Goal: Task Accomplishment & Management: Complete application form

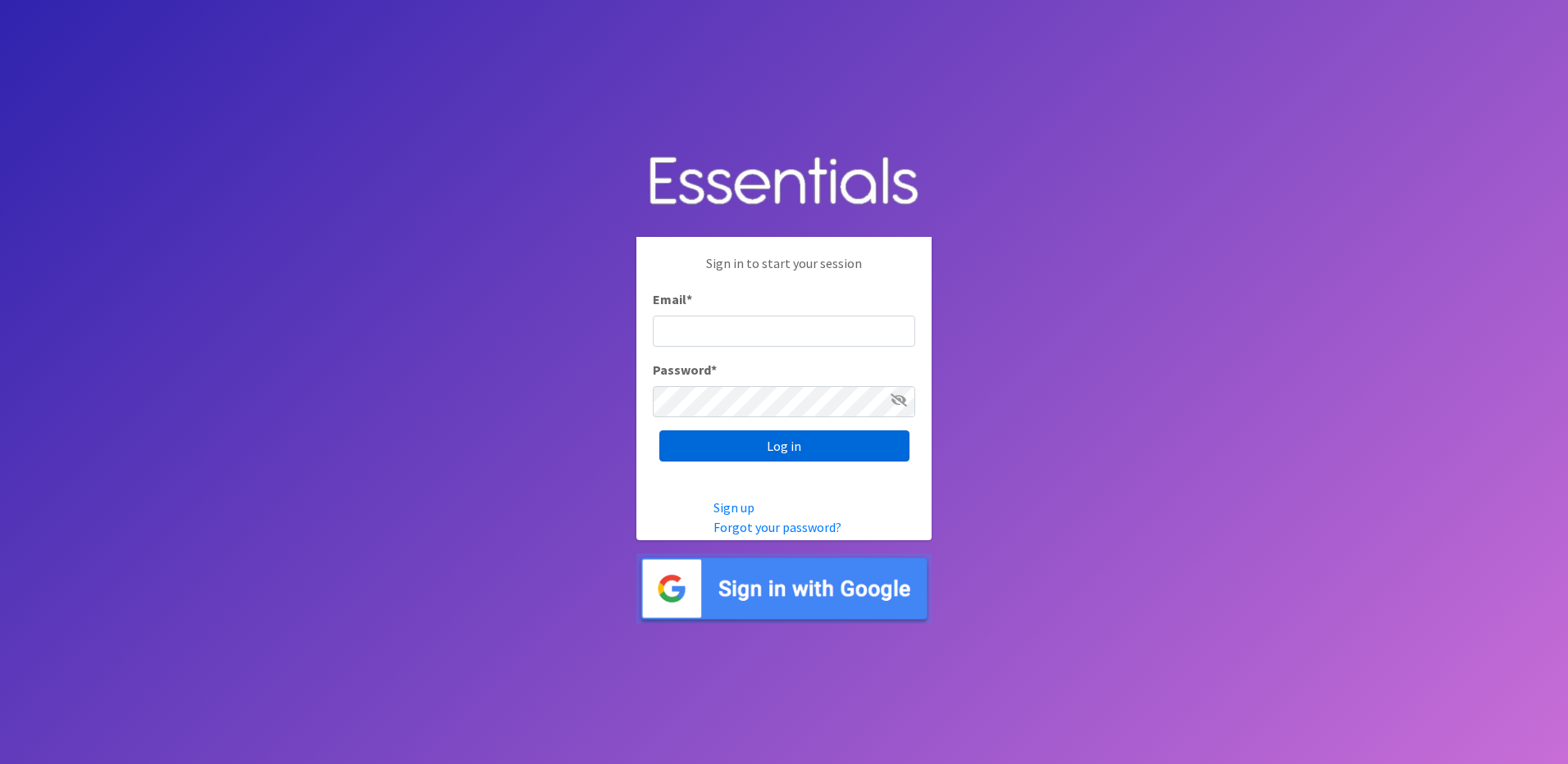
type input "Kayla.Larkin@odmhsas.org"
click at [782, 453] on input "Log in" at bounding box center [784, 445] width 250 height 31
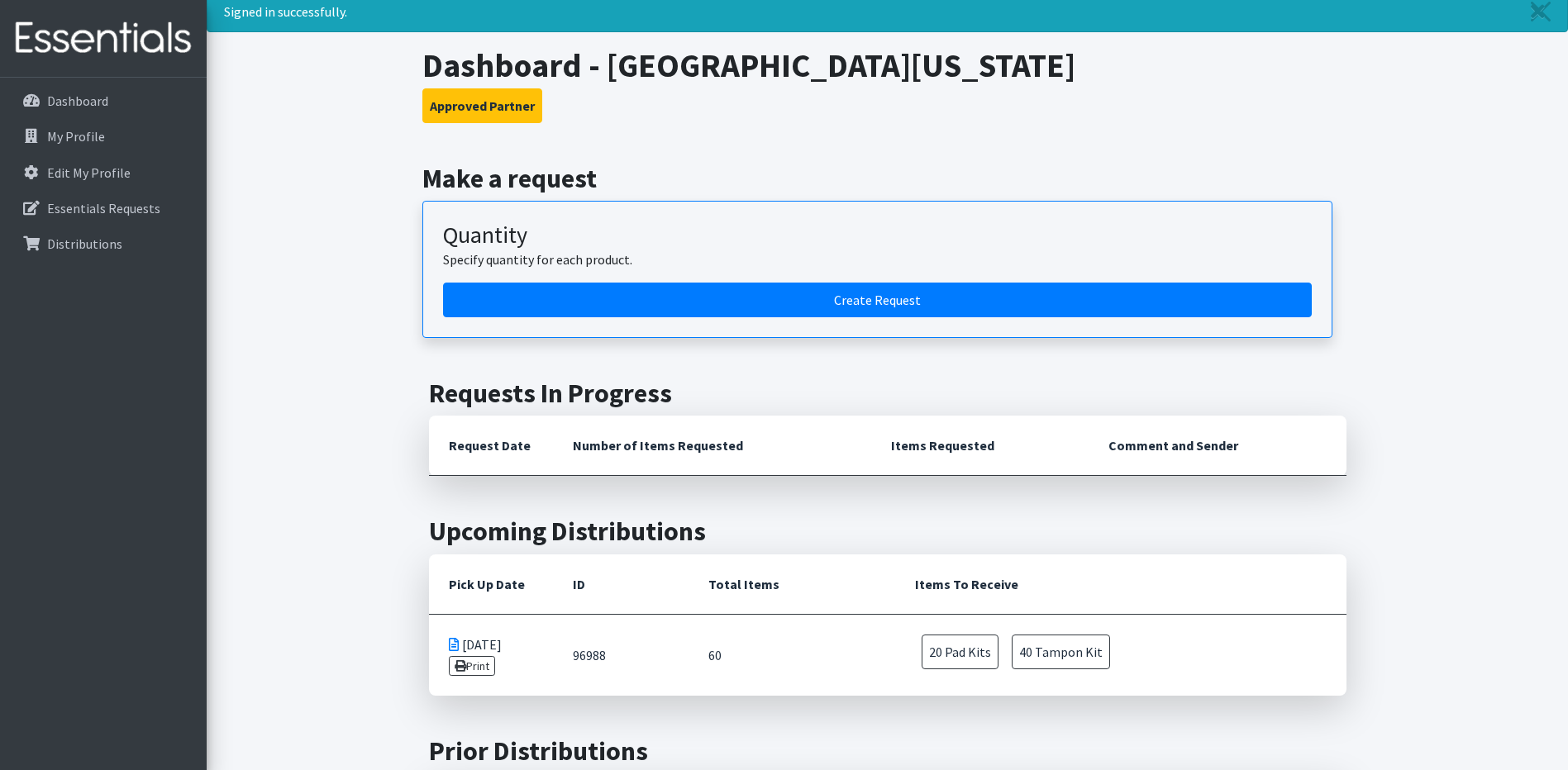
scroll to position [166, 0]
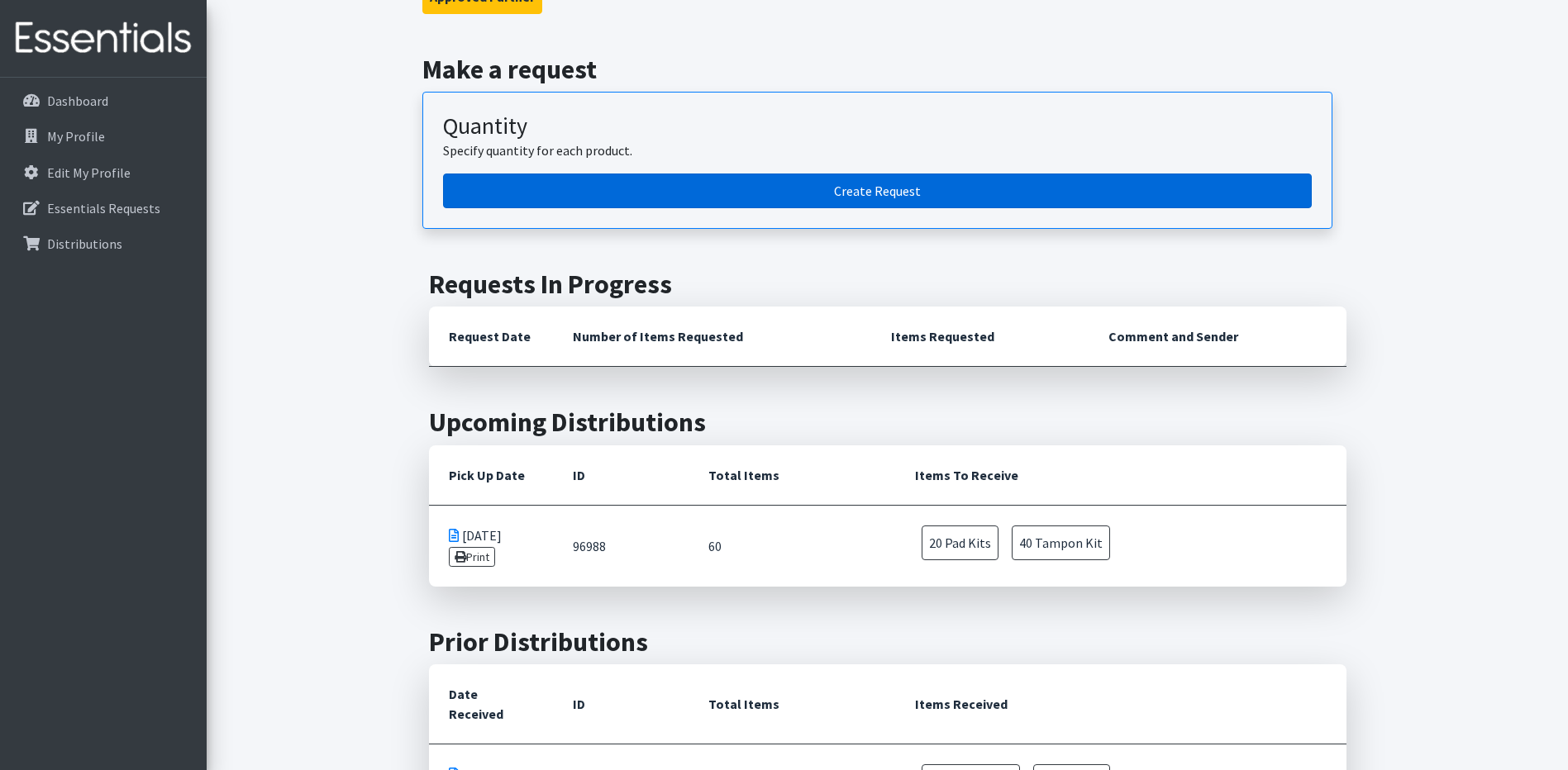
click at [806, 208] on link "Create Request" at bounding box center [877, 190] width 869 height 35
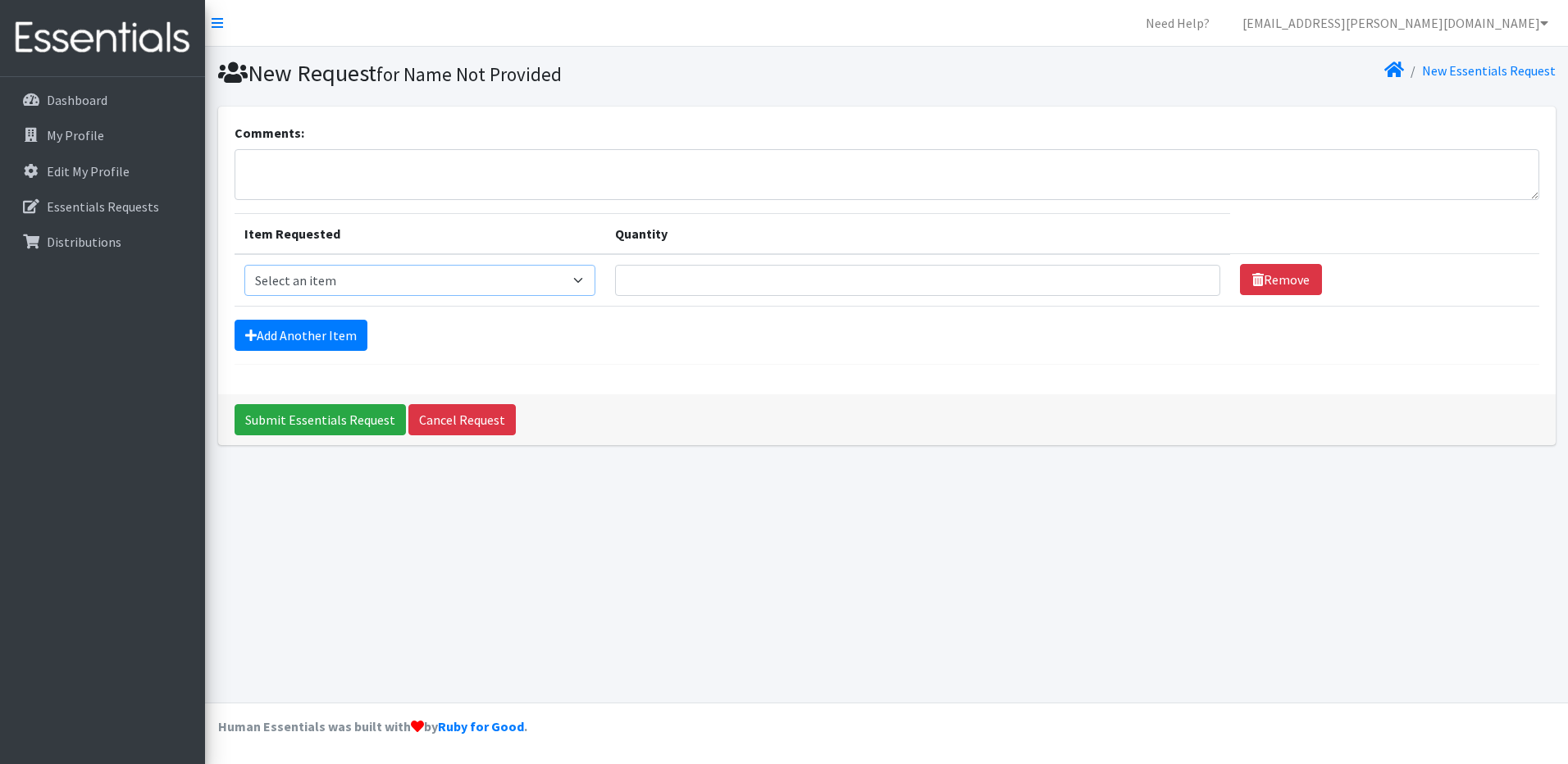
click at [478, 282] on select "Select an item Pad Kits Tampon Kit" at bounding box center [419, 280] width 351 height 31
select select "12262"
click at [244, 265] on select "Select an item Pad Kits Tampon Kit" at bounding box center [419, 280] width 351 height 31
drag, startPoint x: 692, startPoint y: 273, endPoint x: 706, endPoint y: 287, distance: 19.8
click at [695, 274] on input "Quantity" at bounding box center [917, 280] width 605 height 31
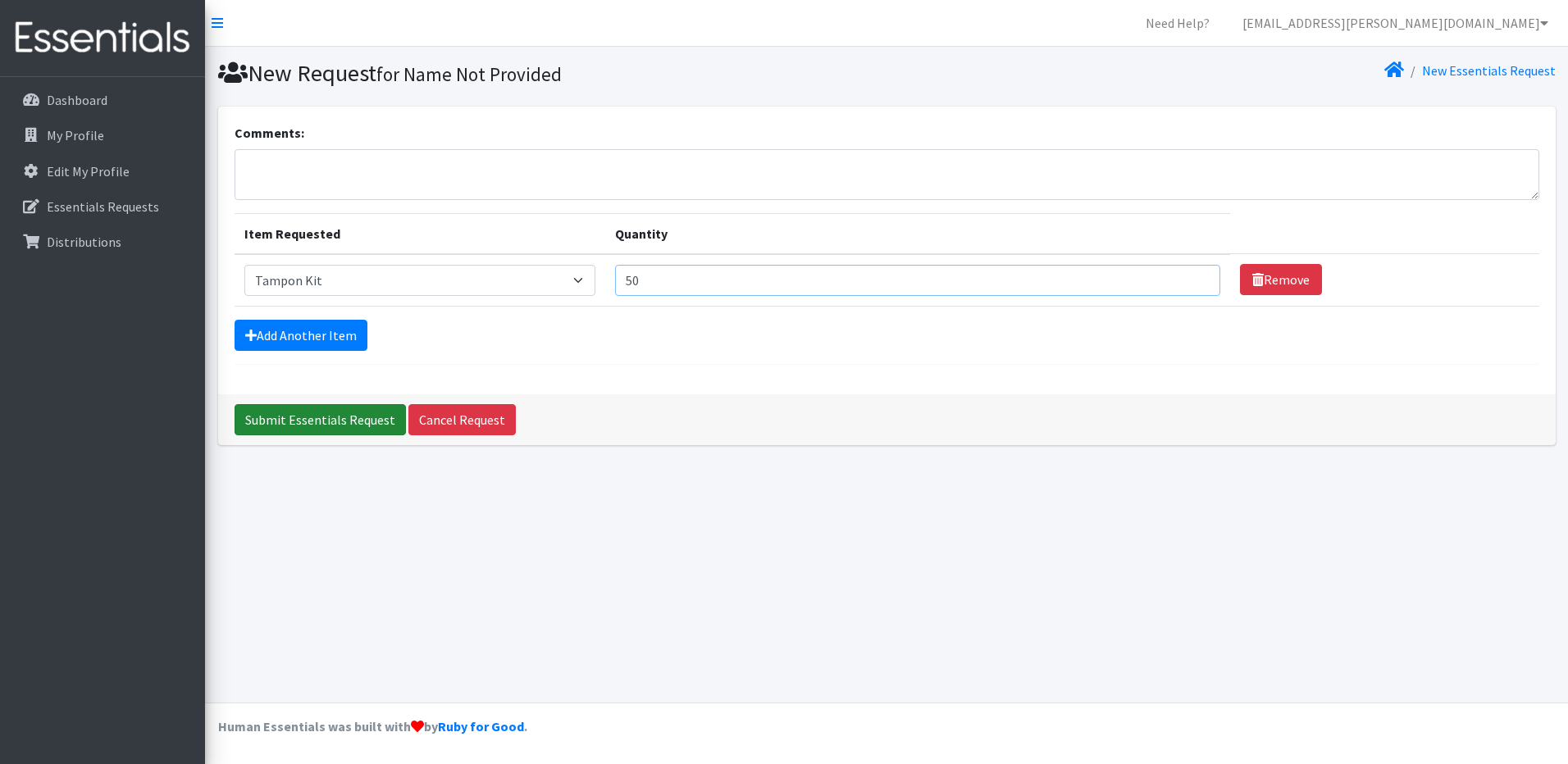
type input "50"
click at [365, 419] on input "Submit Essentials Request" at bounding box center [320, 419] width 171 height 31
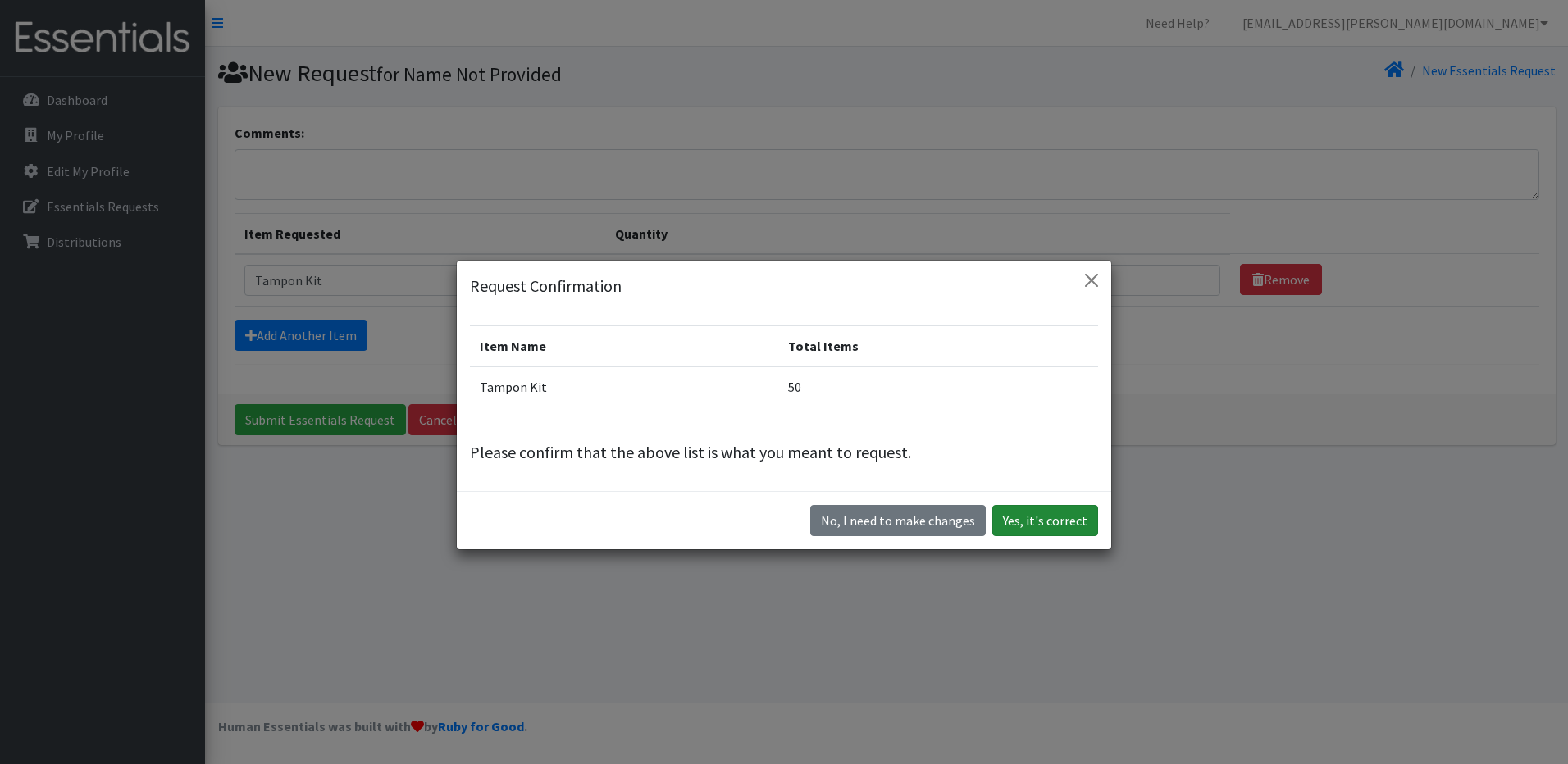
click at [1041, 519] on button "Yes, it's correct" at bounding box center [1045, 520] width 106 height 31
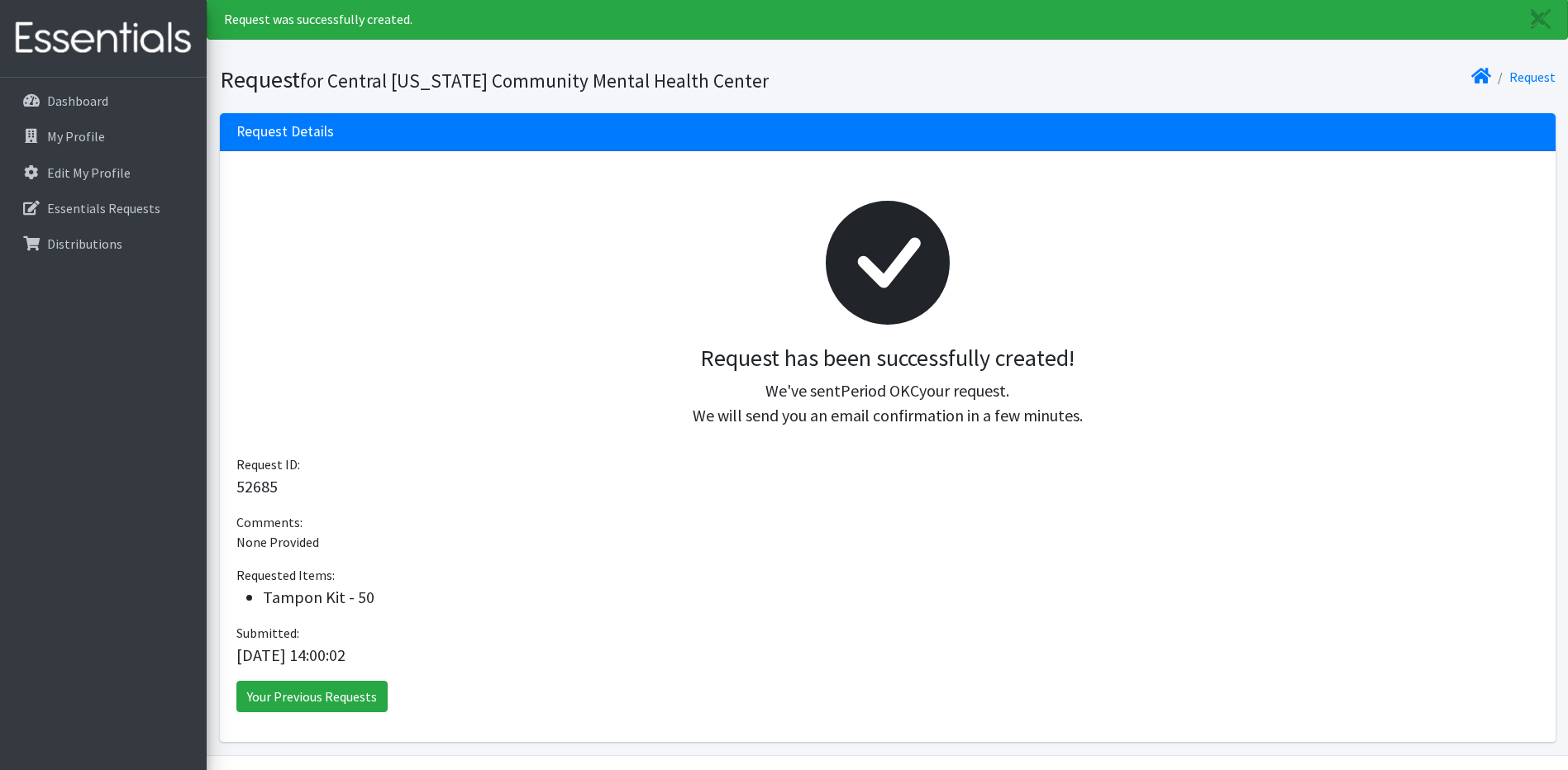
scroll to position [96, 0]
